Goal: Task Accomplishment & Management: Manage account settings

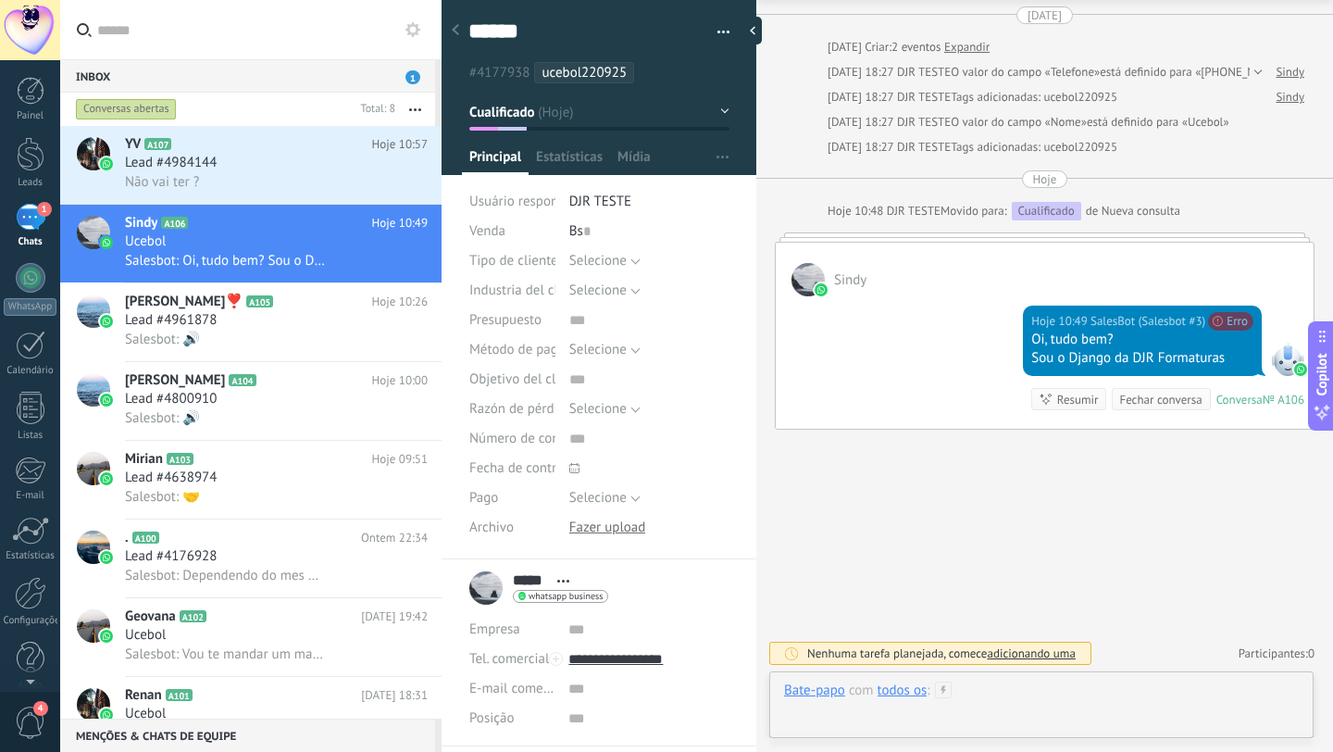
click at [1083, 714] on div at bounding box center [1041, 709] width 515 height 56
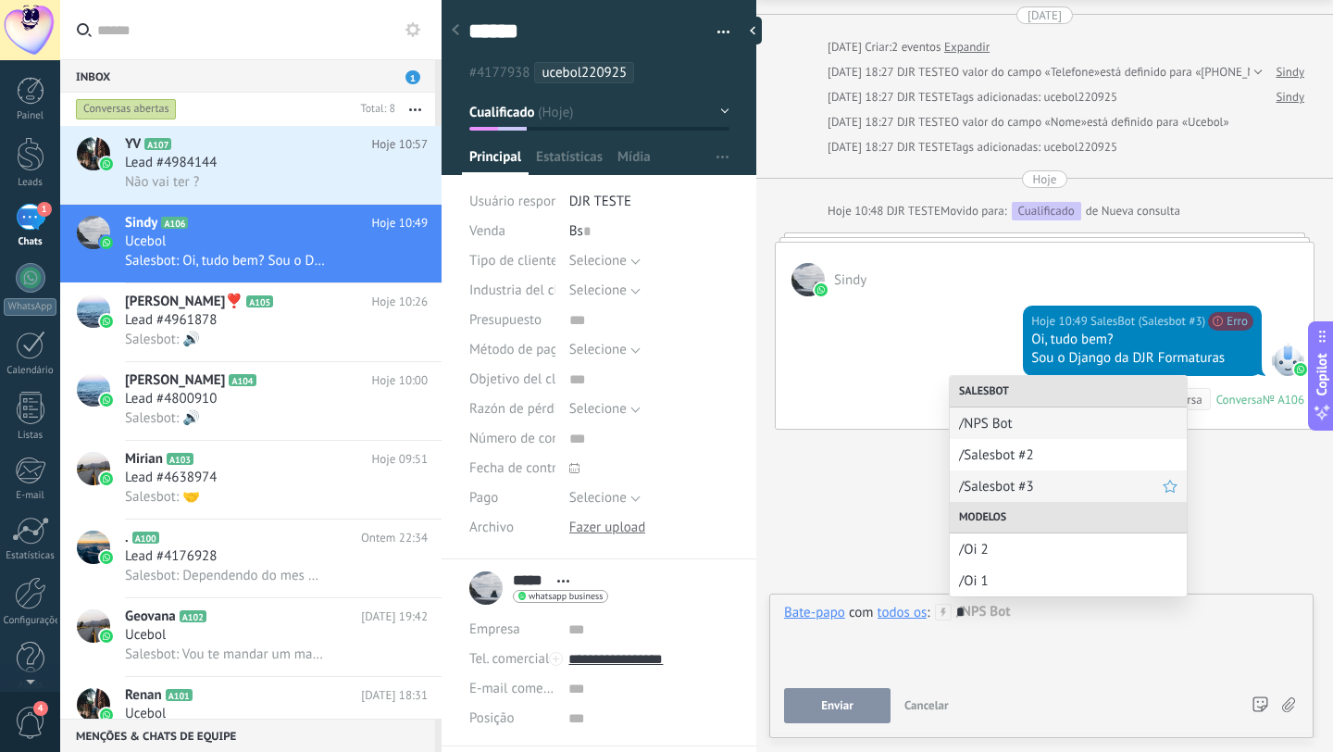
click at [1032, 485] on span "/Salesbot #3" at bounding box center [1061, 487] width 204 height 18
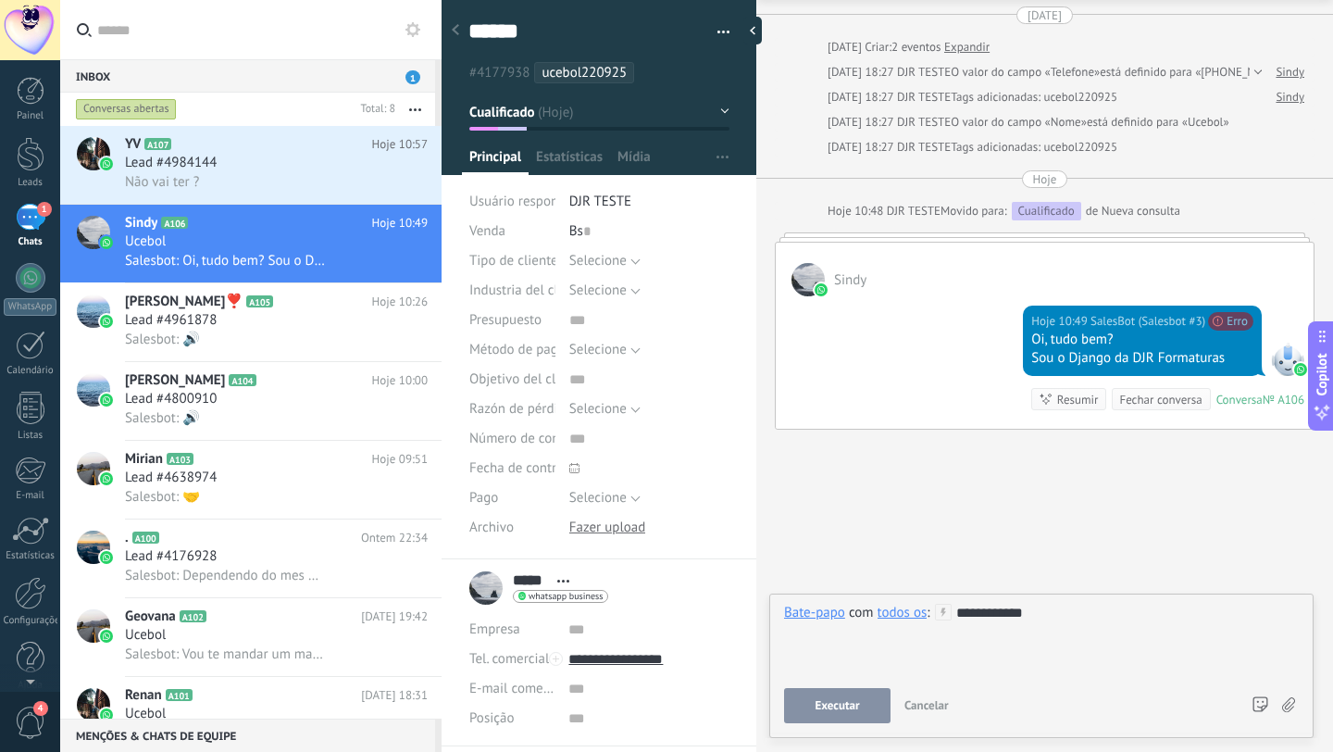
click at [1046, 611] on div "**********" at bounding box center [1041, 638] width 515 height 70
click at [1045, 611] on div "**********" at bounding box center [1041, 638] width 515 height 70
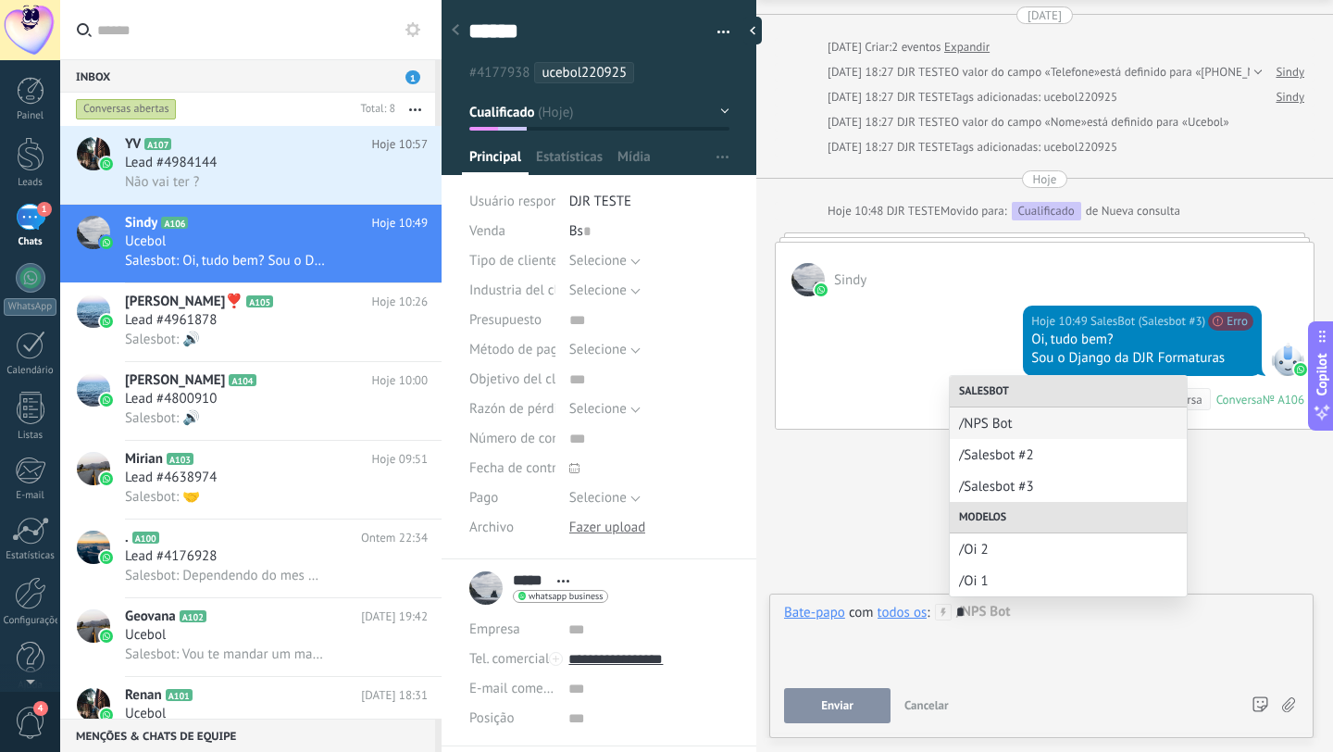
click at [986, 560] on div "/Oi 2" at bounding box center [1068, 548] width 237 height 31
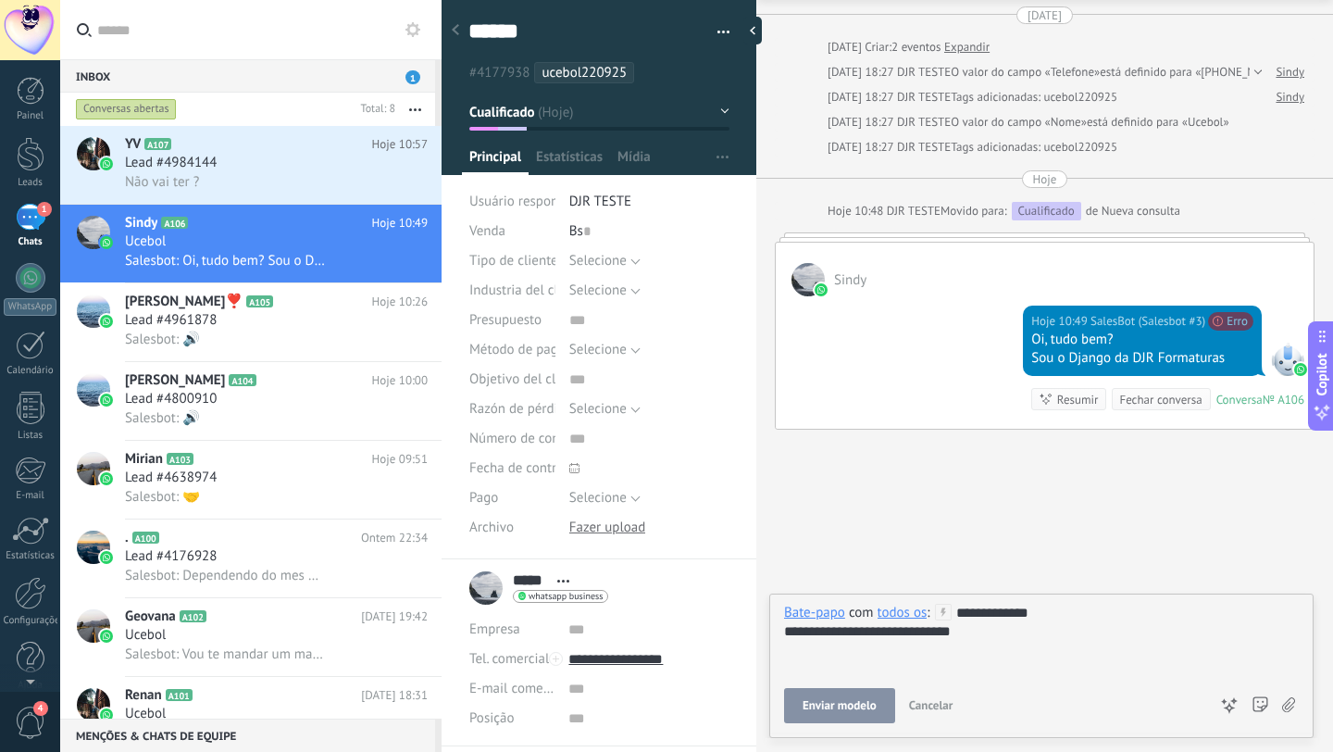
click at [863, 693] on button "Enviar modelo" at bounding box center [839, 705] width 111 height 35
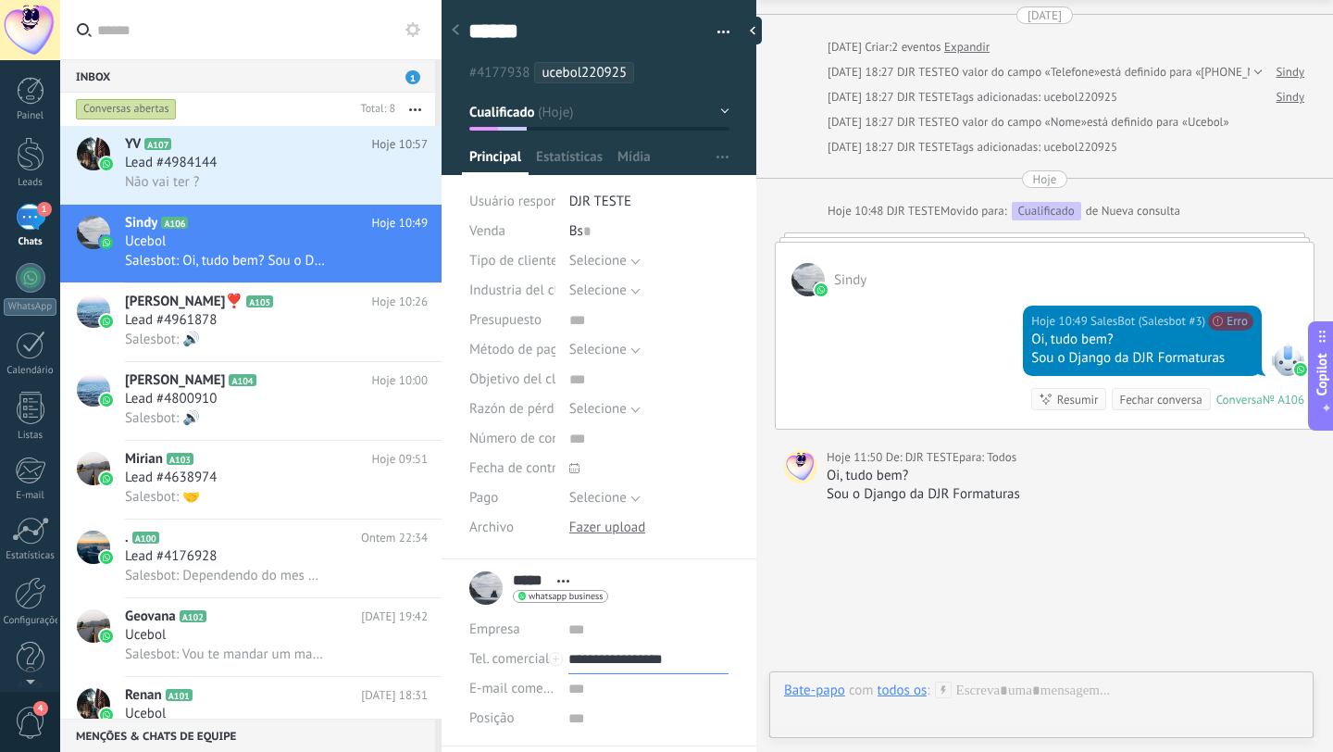
click at [609, 668] on input "**********" at bounding box center [648, 659] width 160 height 30
type input "**********"
click at [643, 569] on div "Djr Formaturas (Djr Formaturas)" at bounding box center [648, 564] width 158 height 31
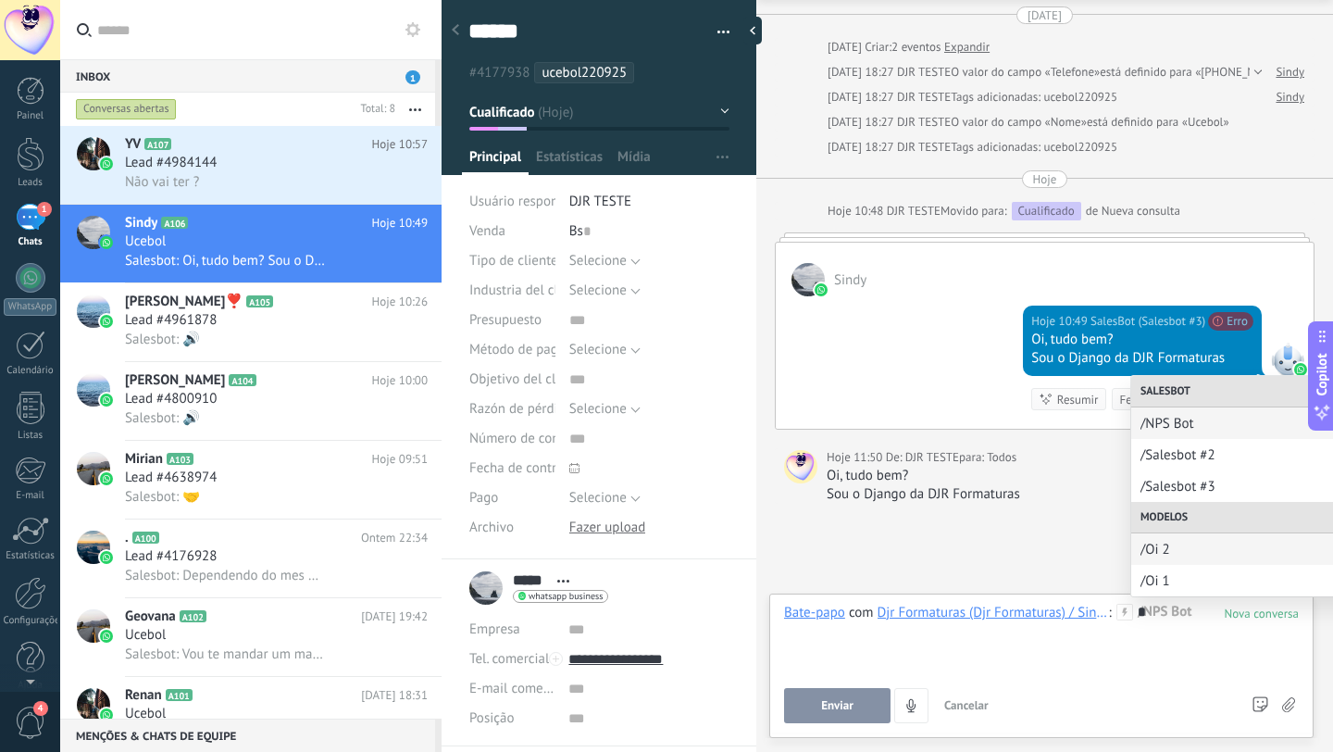
click at [1169, 554] on span "/Oi 2" at bounding box center [1242, 549] width 204 height 18
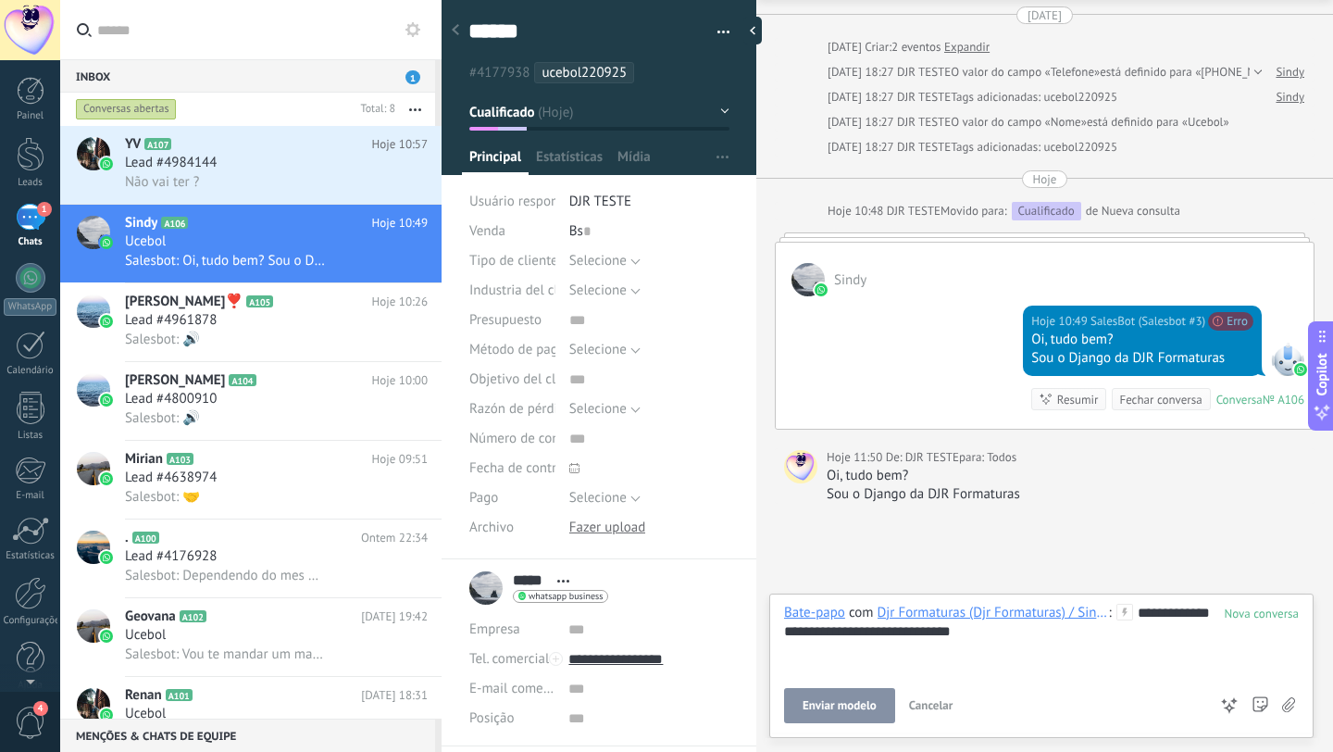
click at [806, 683] on div "**********" at bounding box center [1041, 662] width 515 height 119
click at [806, 690] on button "Enviar modelo" at bounding box center [839, 705] width 111 height 35
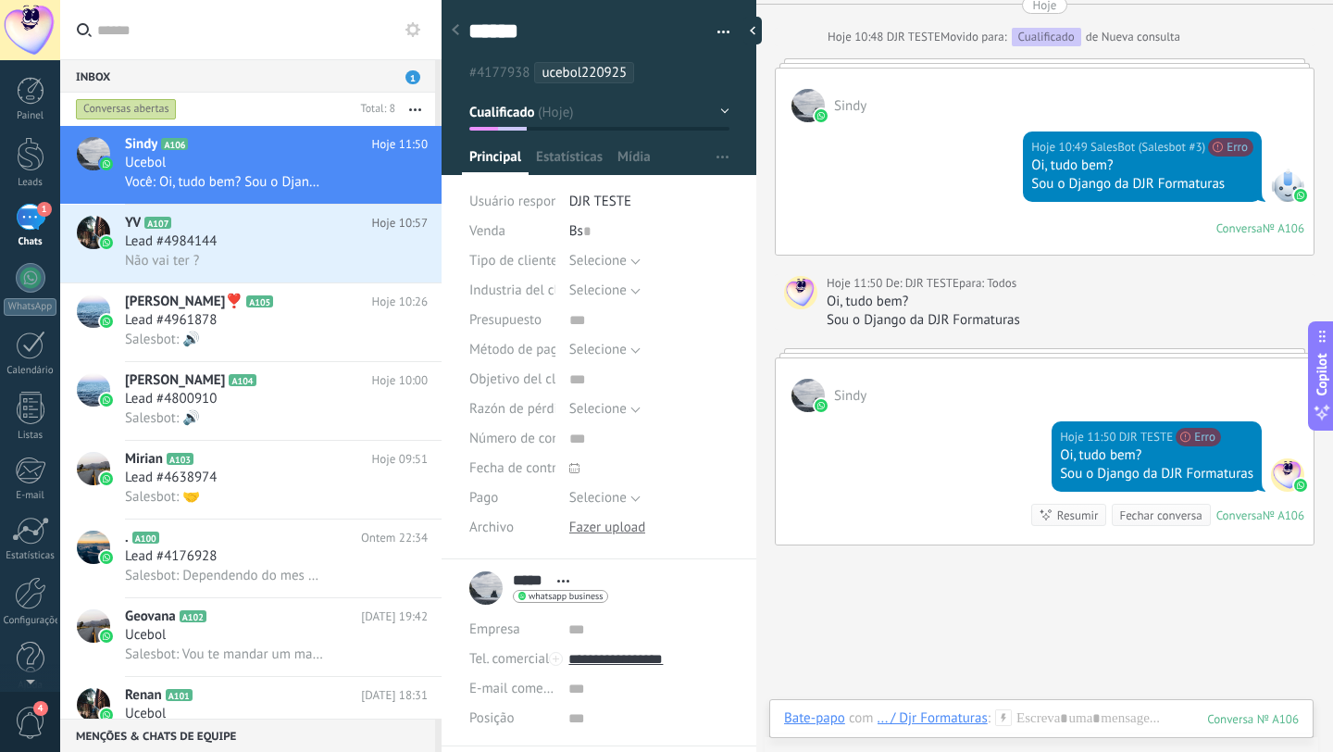
scroll to position [270, 0]
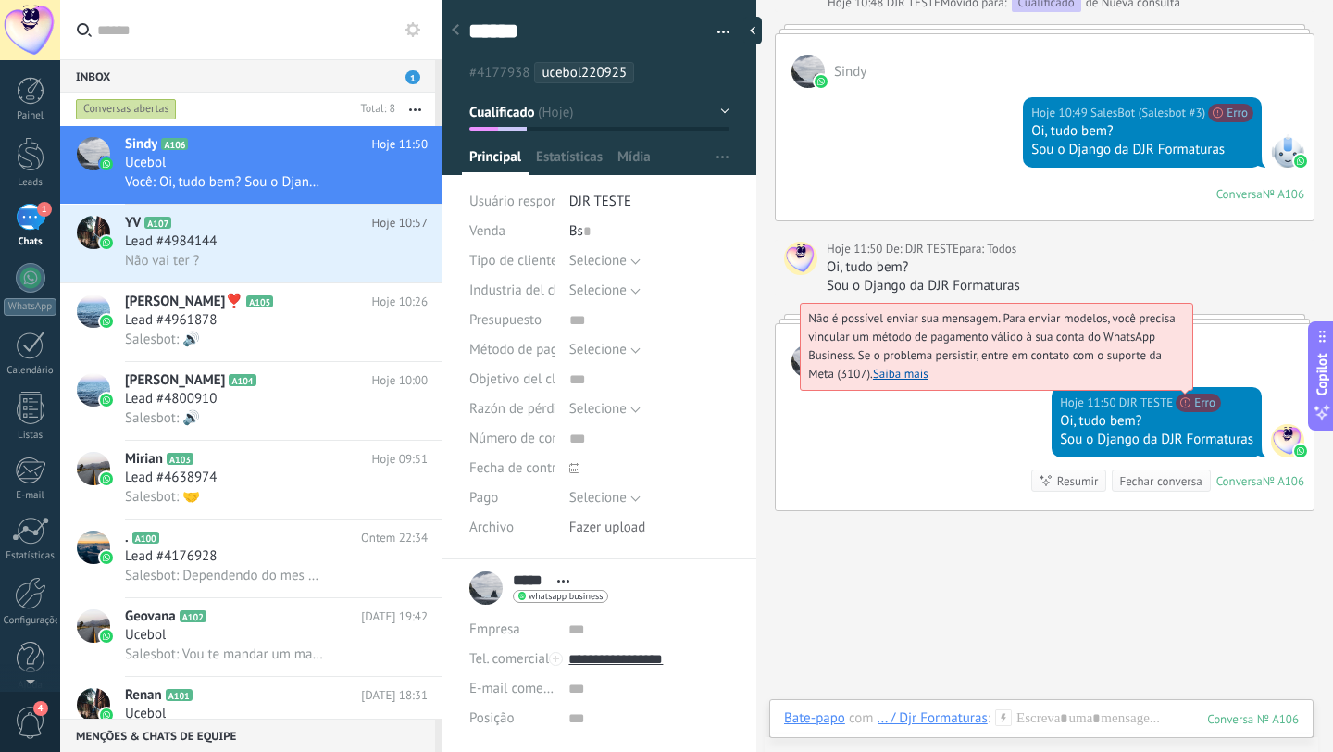
click at [1174, 381] on span "Não é possível enviar sua mensagem. Para enviar modelos, você precisa vincular …" at bounding box center [991, 345] width 366 height 71
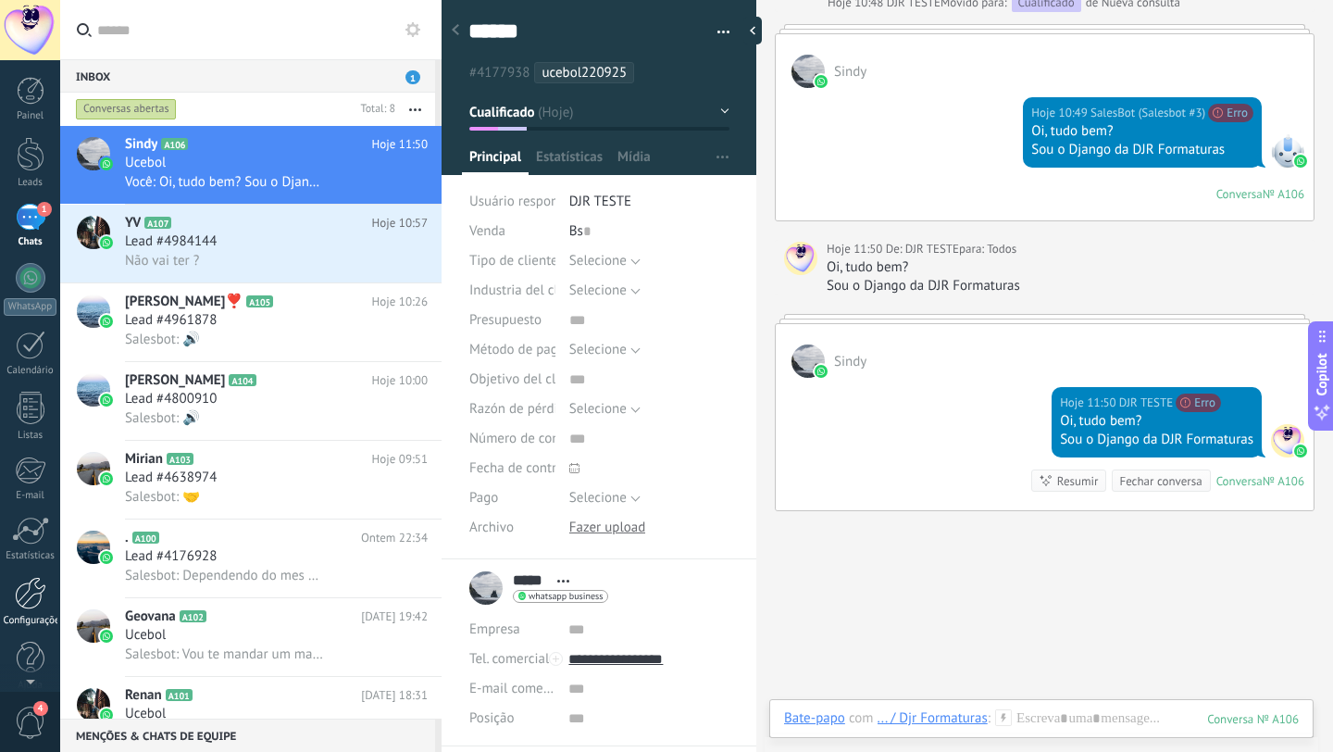
click at [19, 592] on div at bounding box center [30, 593] width 31 height 32
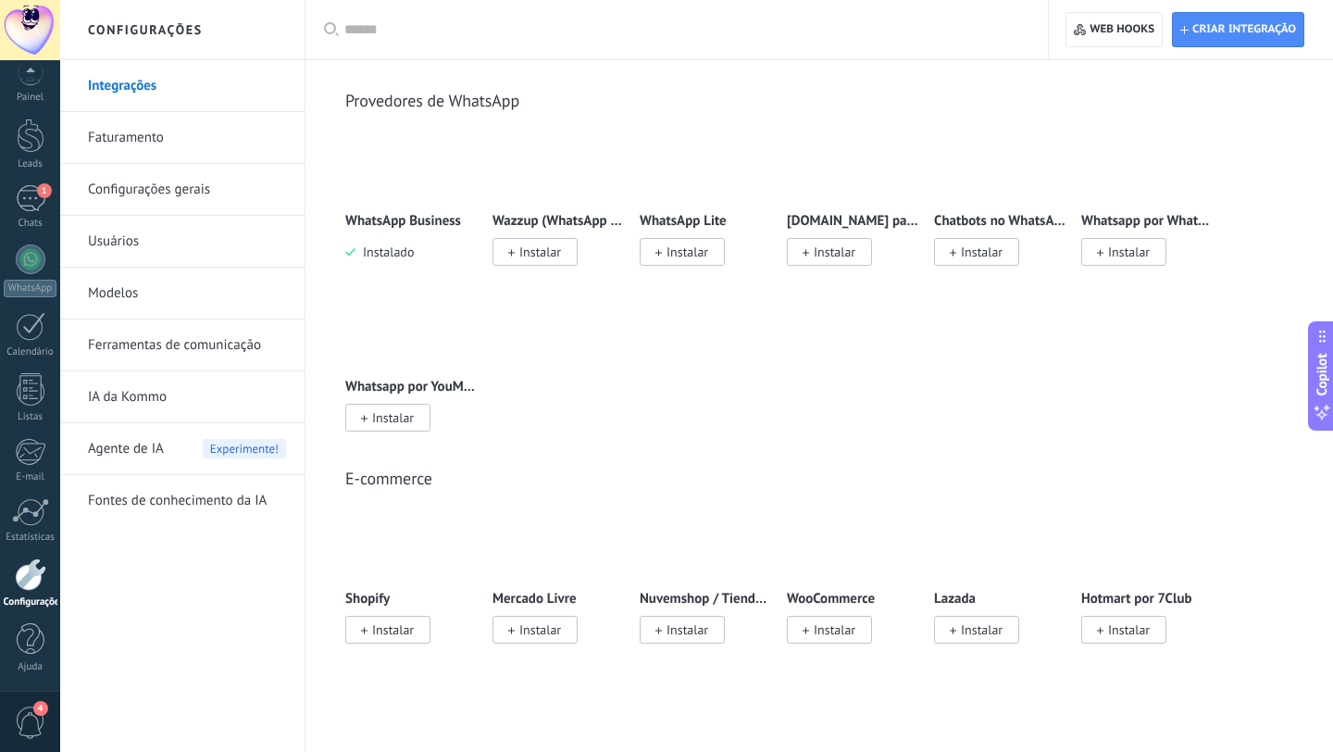
scroll to position [342, 0]
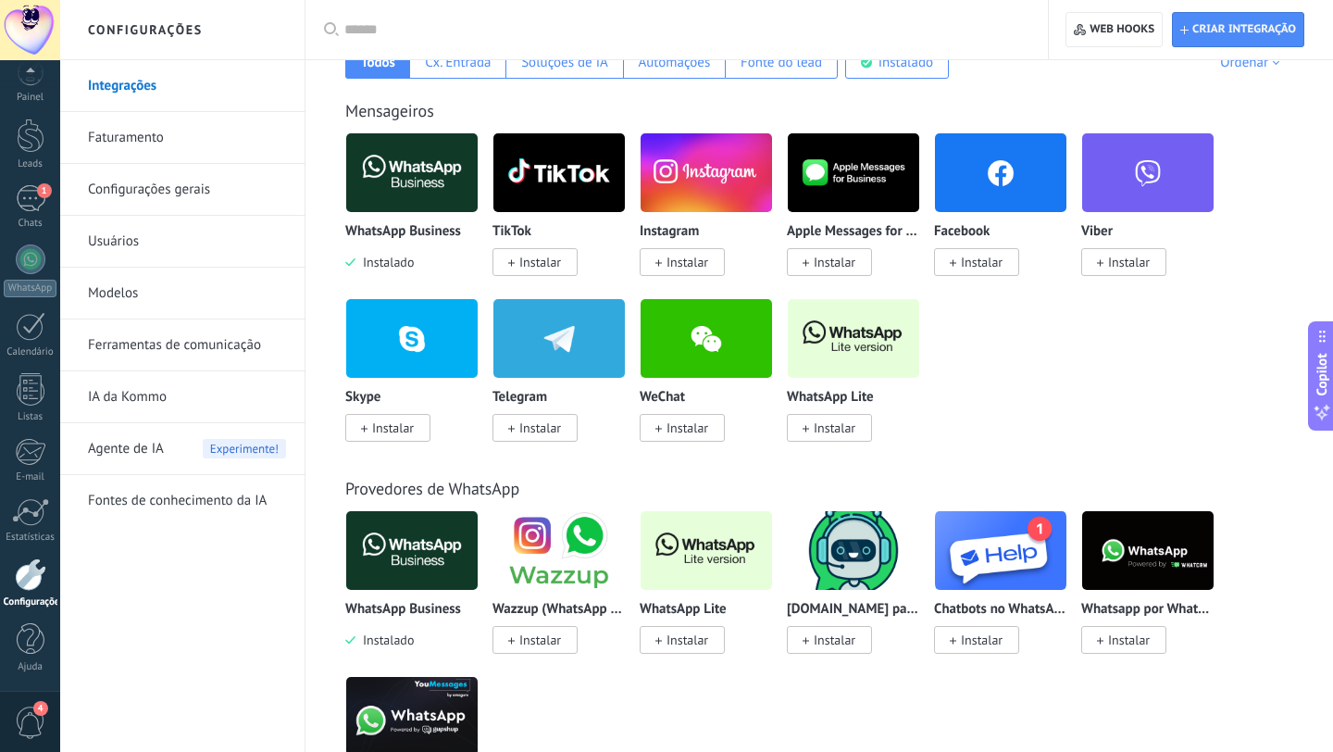
click at [837, 317] on img at bounding box center [853, 338] width 131 height 90
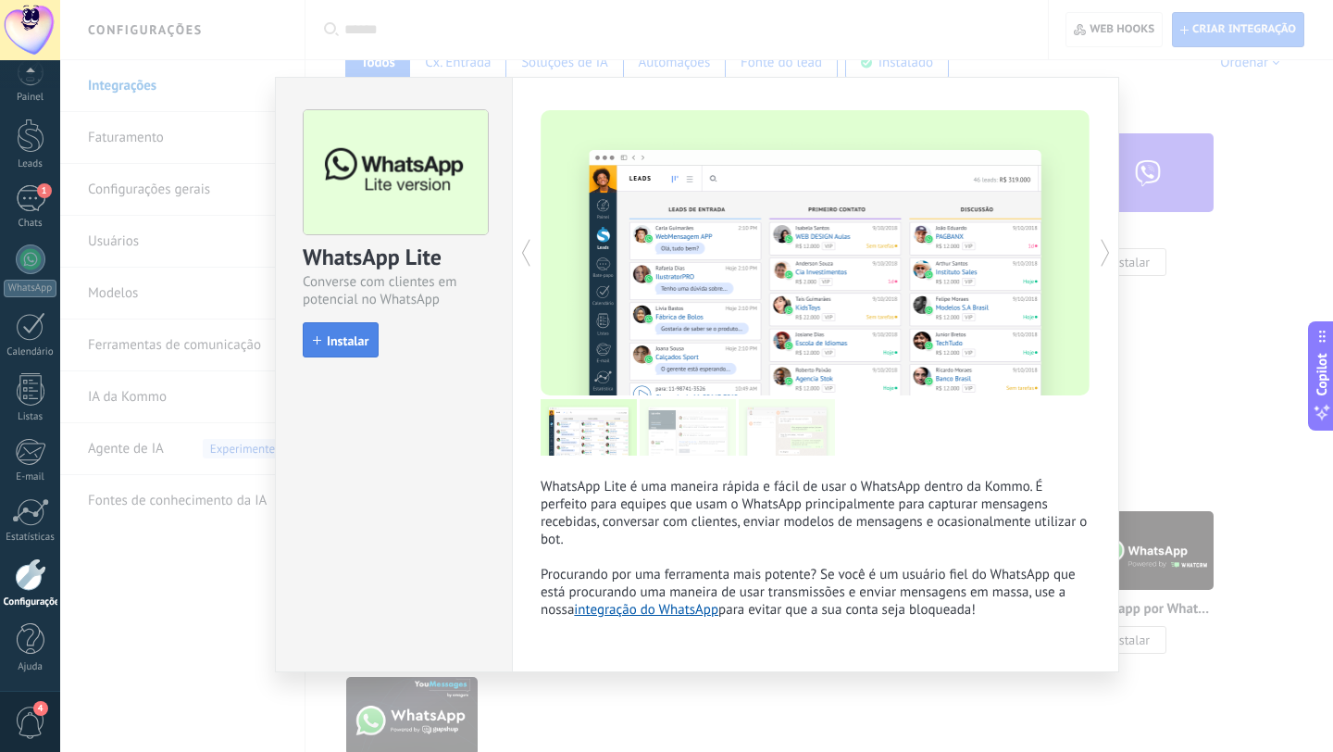
click at [333, 338] on span "Instalar" at bounding box center [348, 340] width 42 height 13
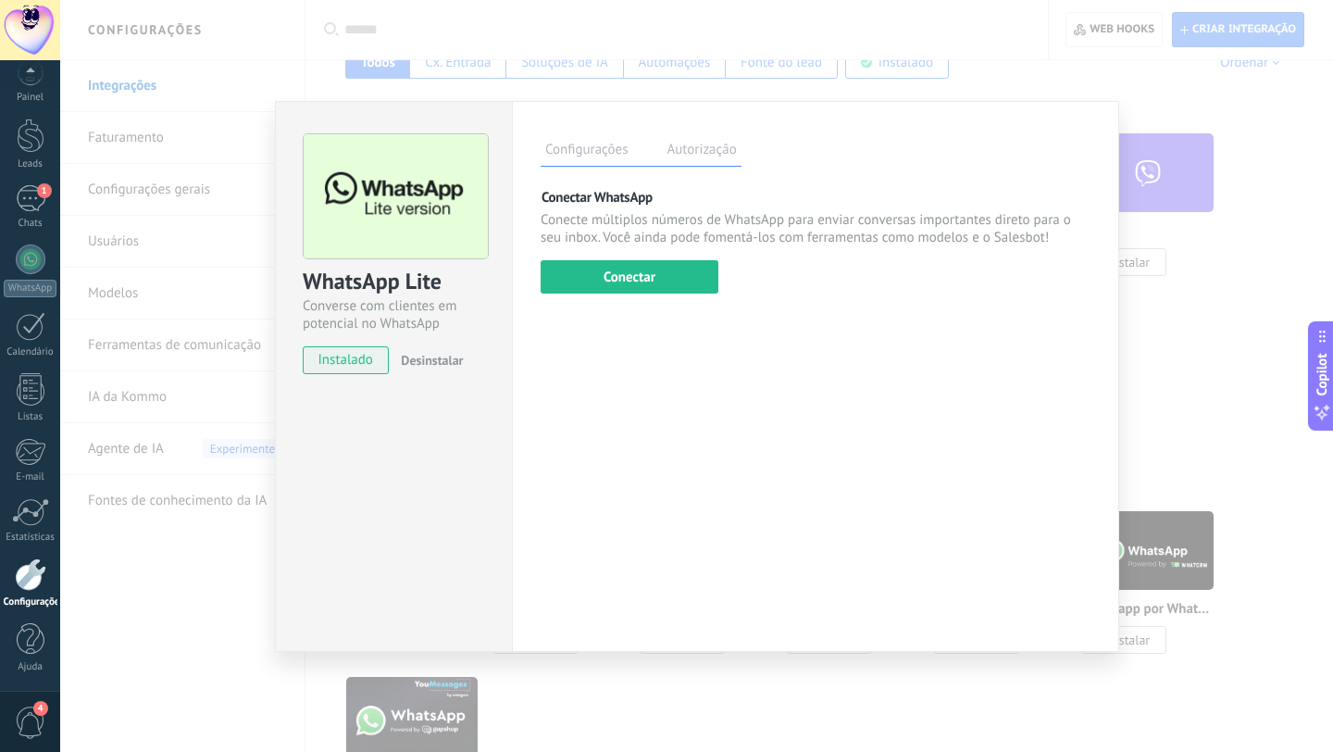
click at [645, 294] on div "Configurações Autorização Esta aba registra os usuários que permitiram acesso à…" at bounding box center [815, 376] width 607 height 551
click at [636, 269] on button "Conectar" at bounding box center [629, 276] width 178 height 33
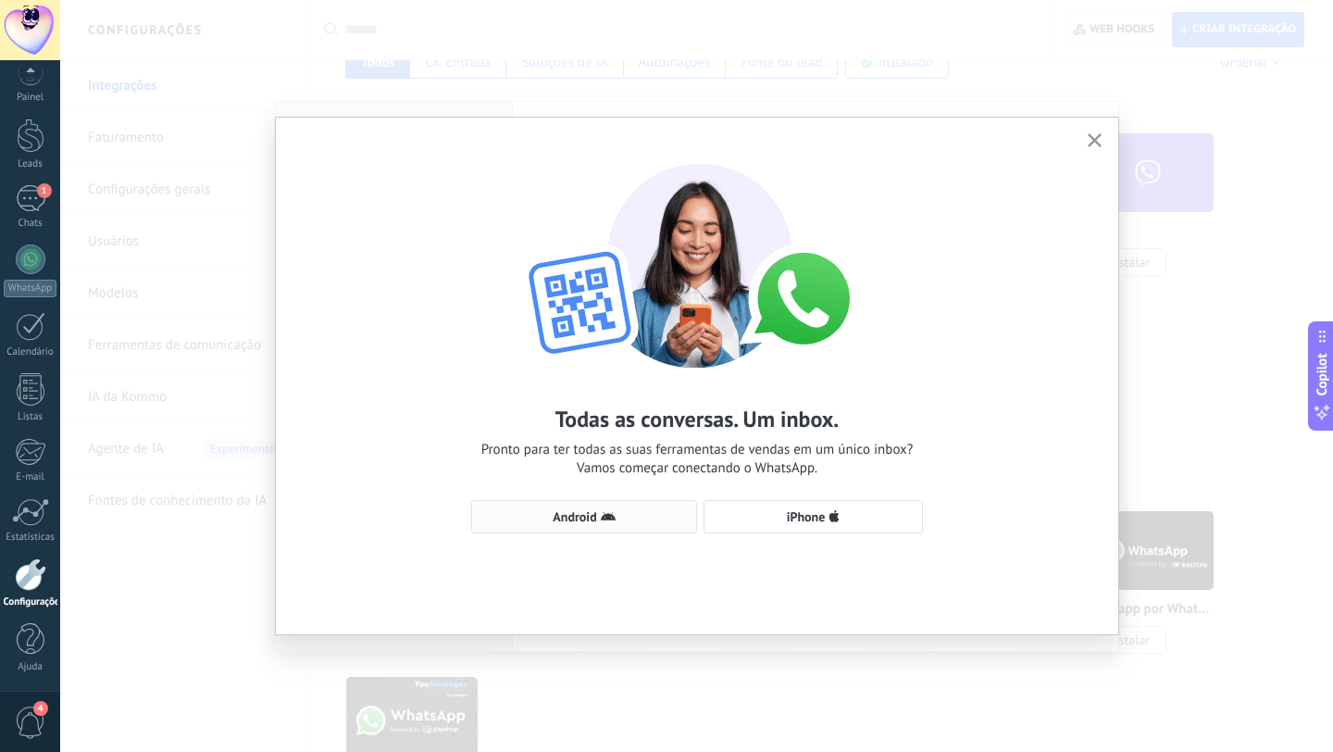
click at [679, 521] on span "Android" at bounding box center [583, 516] width 205 height 15
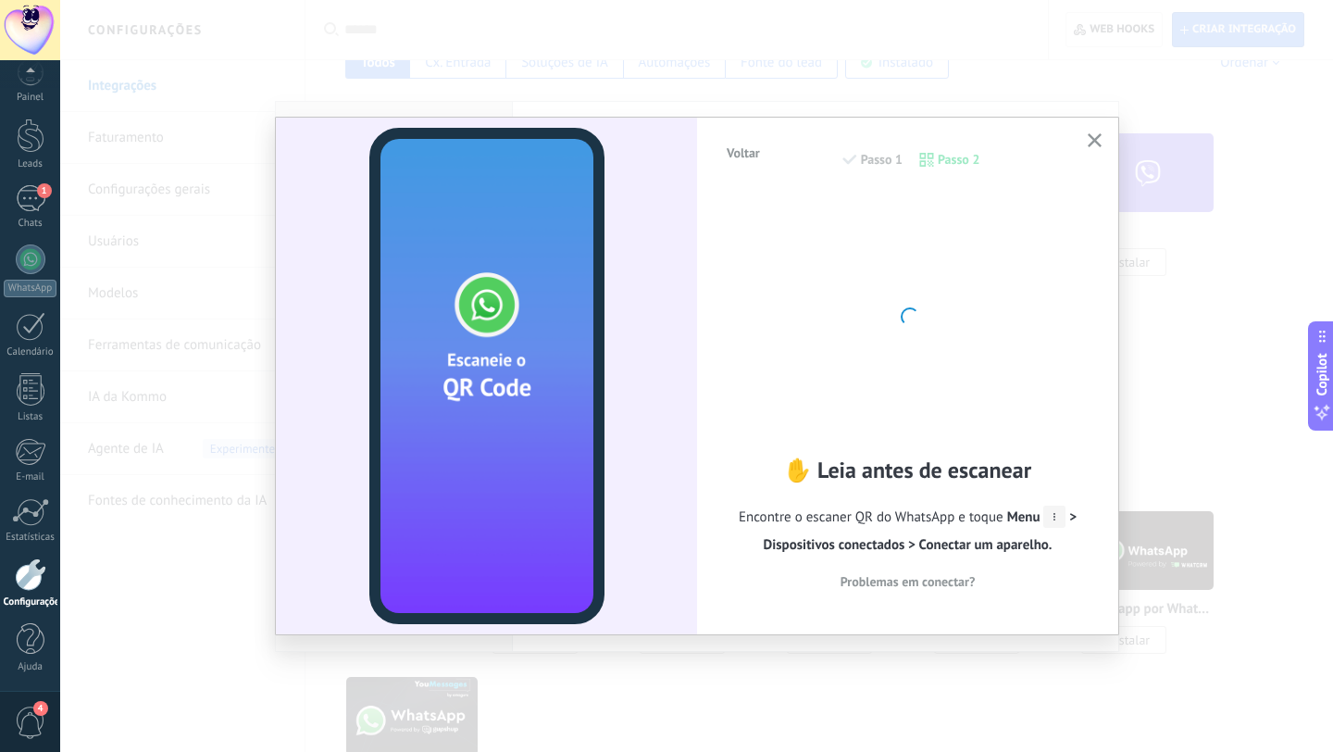
click at [1096, 146] on icon "button" at bounding box center [1094, 140] width 14 height 14
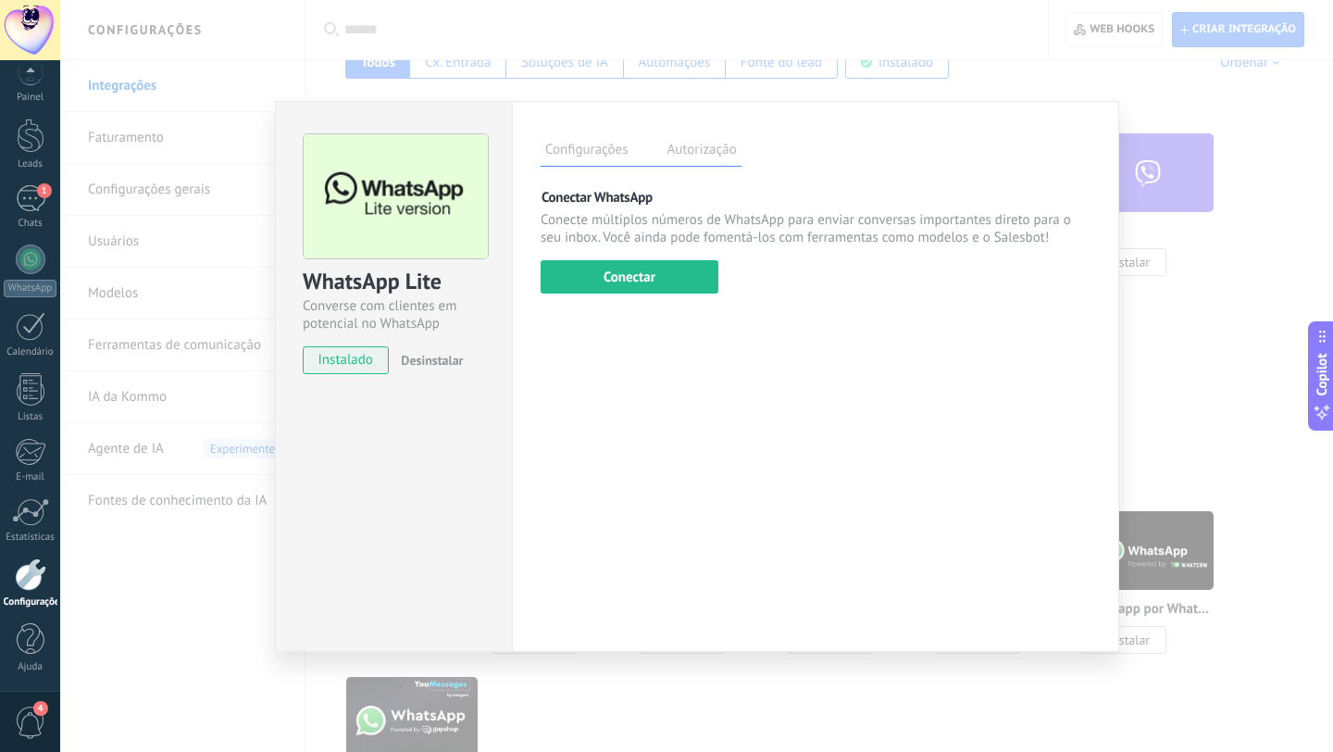
click at [952, 84] on div "WhatsApp Lite Converse com clientes em potencial no WhatsApp instalado Desinsta…" at bounding box center [696, 376] width 1273 height 752
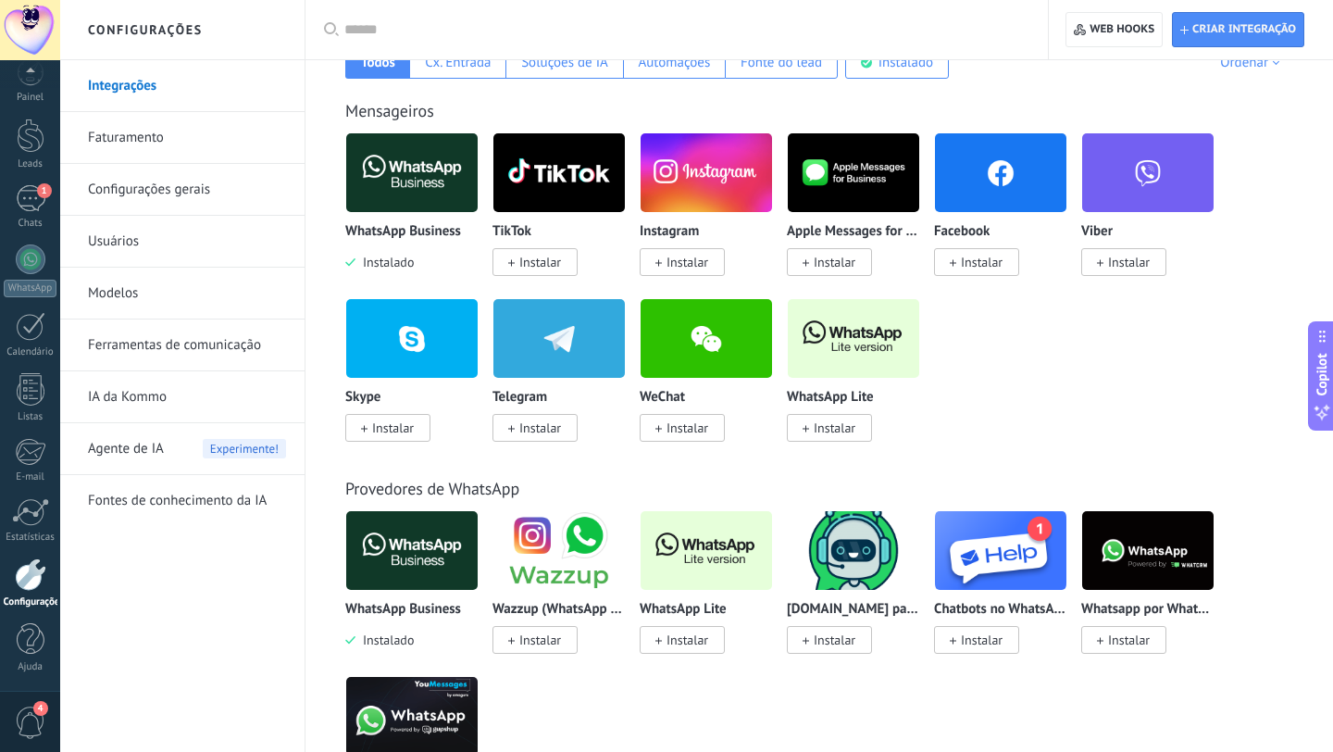
click at [379, 205] on img at bounding box center [411, 173] width 131 height 90
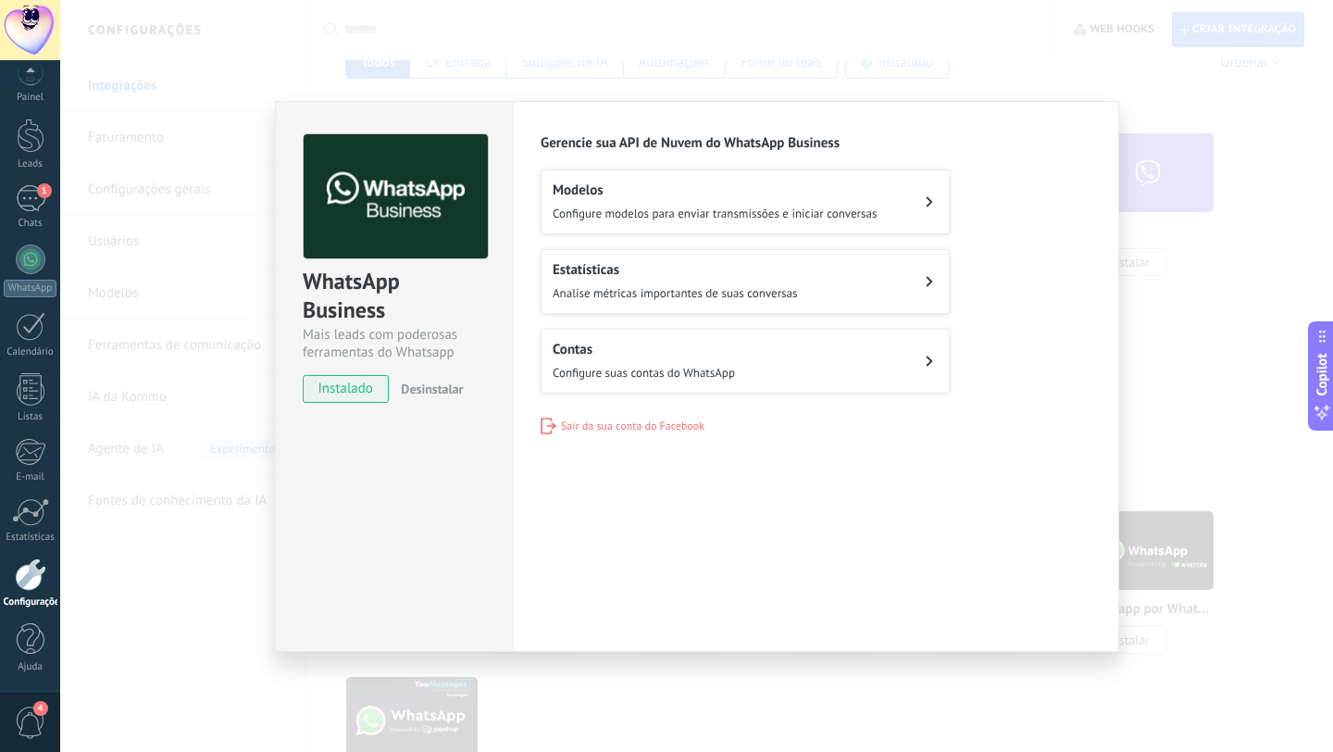
click at [631, 205] on span "Configure modelos para enviar transmissões e iniciar conversas" at bounding box center [715, 213] width 324 height 16
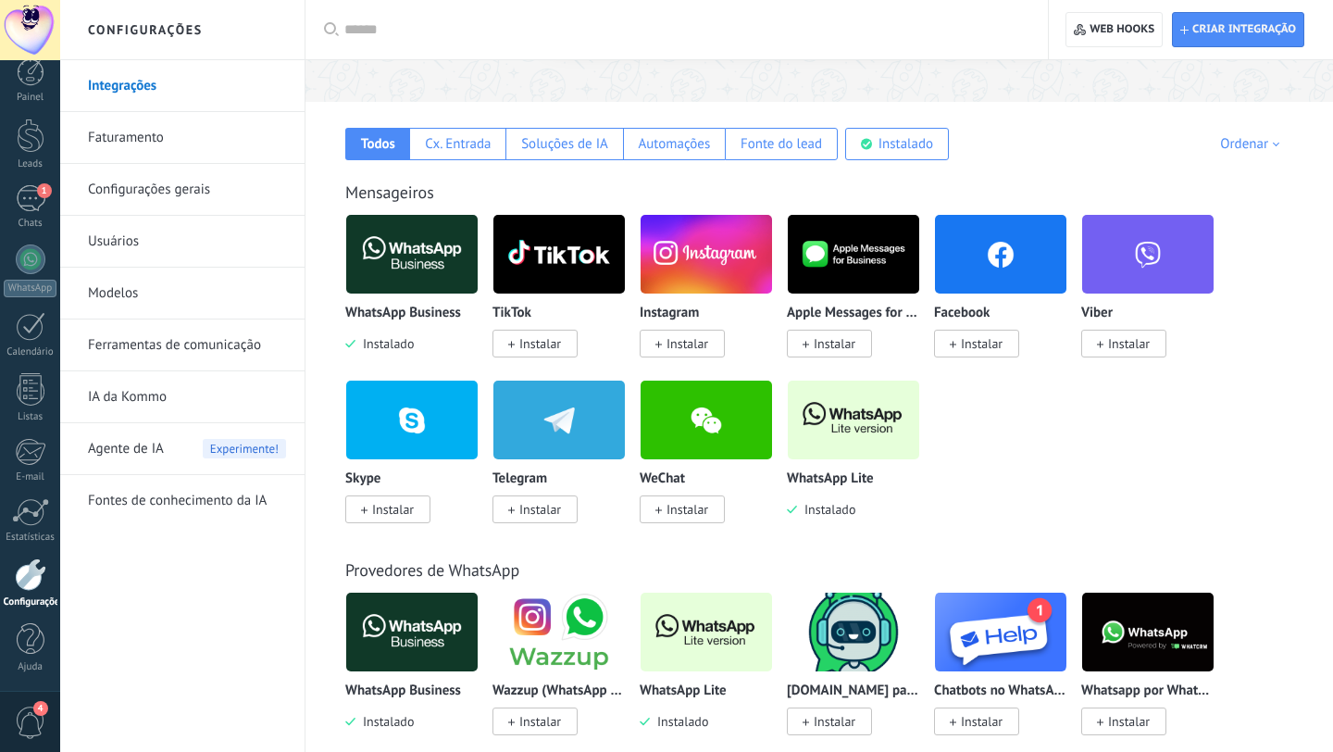
click at [428, 259] on img at bounding box center [411, 254] width 131 height 90
click at [436, 255] on img at bounding box center [411, 254] width 131 height 90
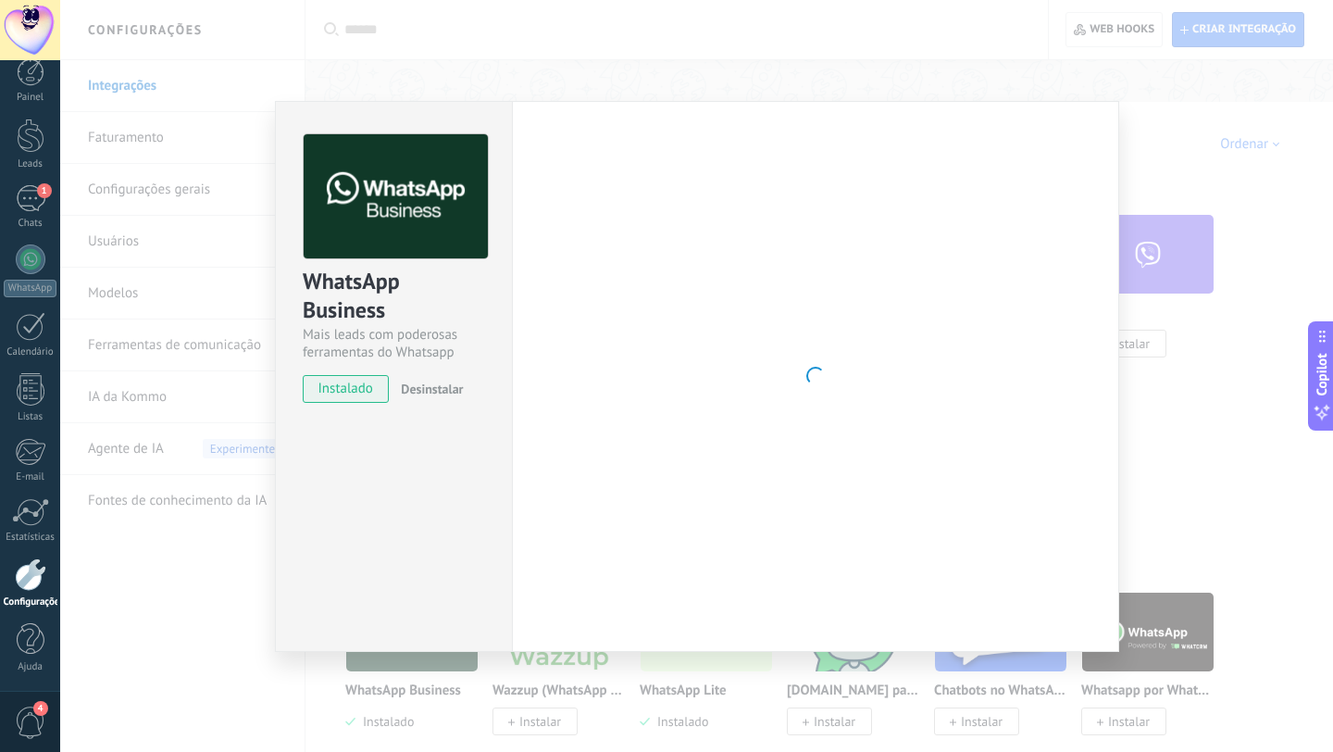
click at [436, 255] on img at bounding box center [396, 196] width 184 height 125
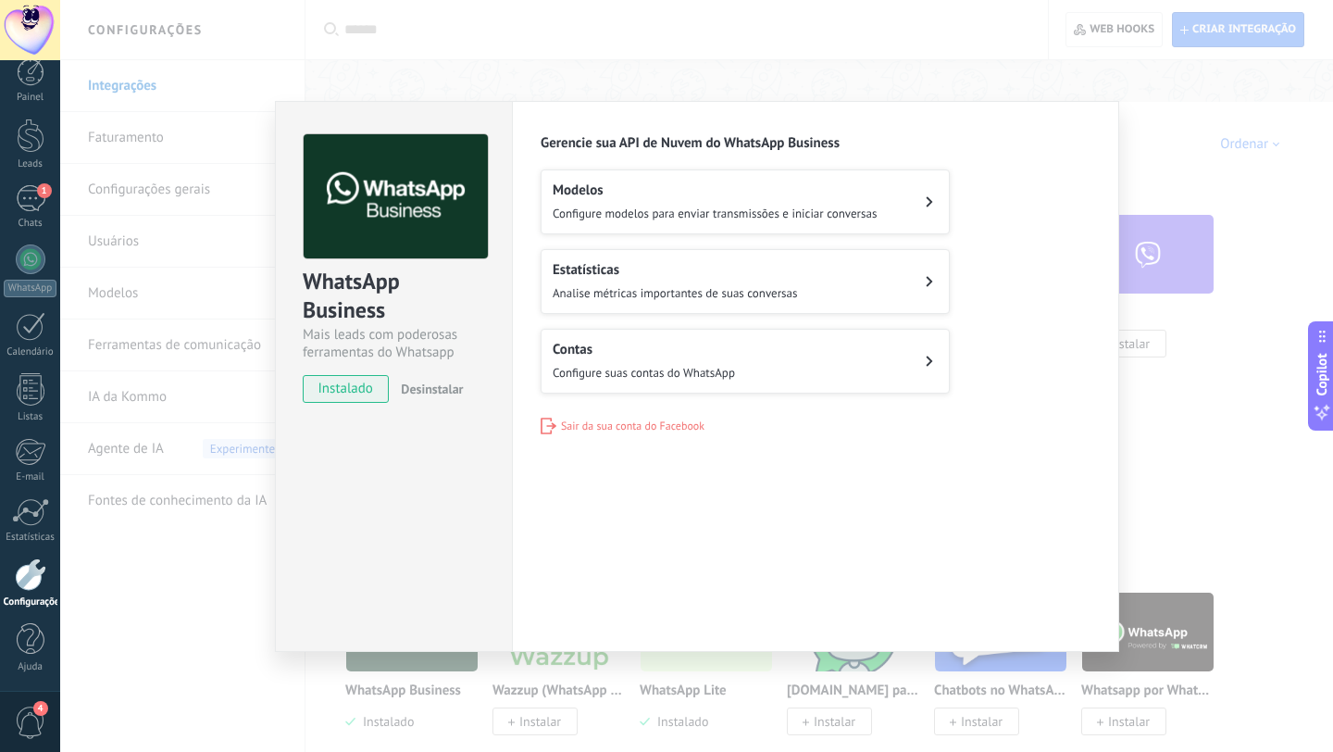
click at [669, 423] on span "Sair da sua conta do Facebook" at bounding box center [632, 426] width 143 height 14
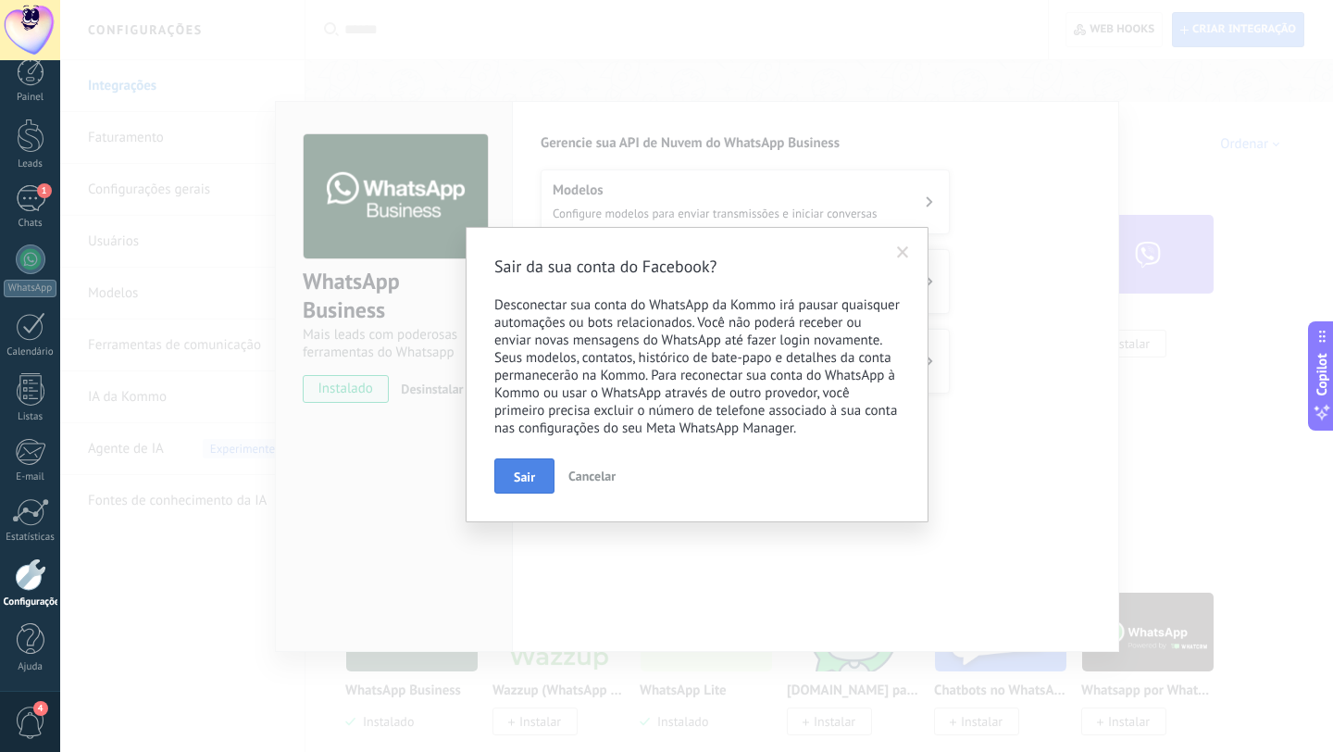
click at [527, 478] on span "Sair" at bounding box center [524, 476] width 21 height 13
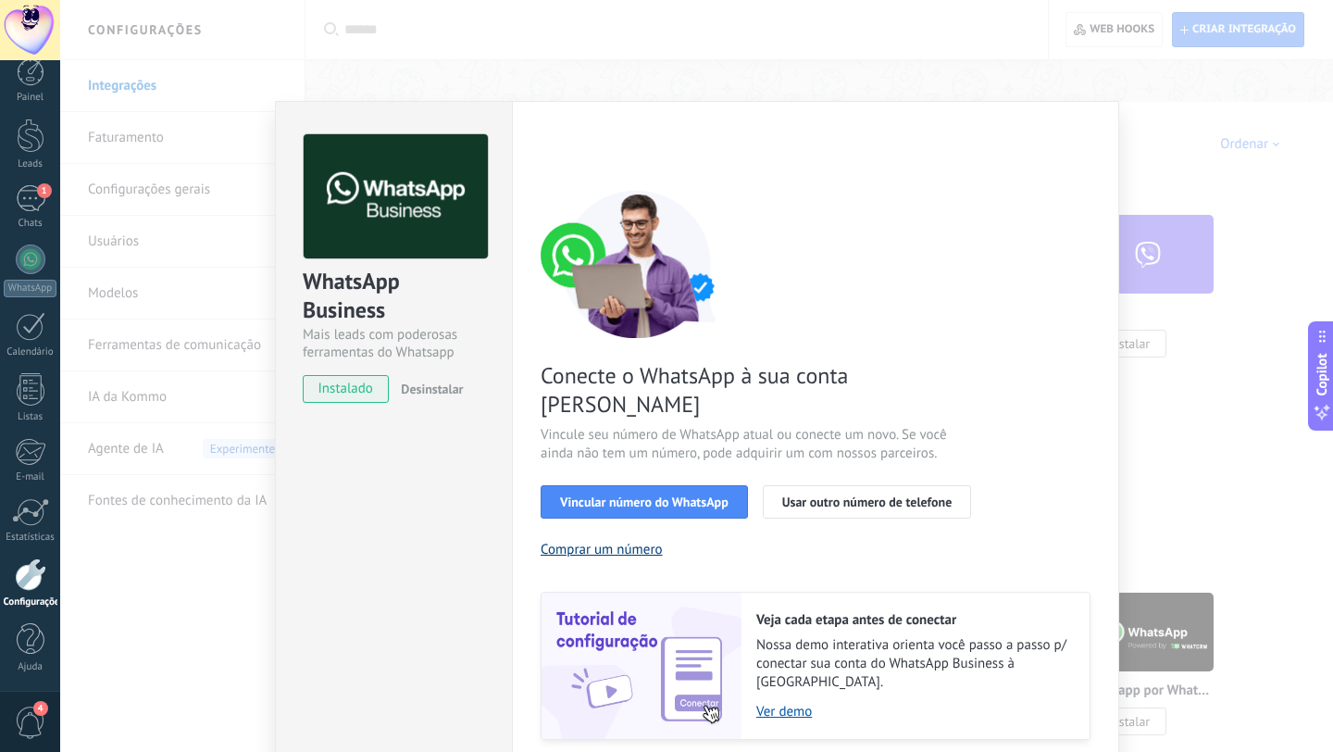
click at [643, 540] on button "Comprar um número" at bounding box center [601, 549] width 122 height 18
